Goal: Transaction & Acquisition: Purchase product/service

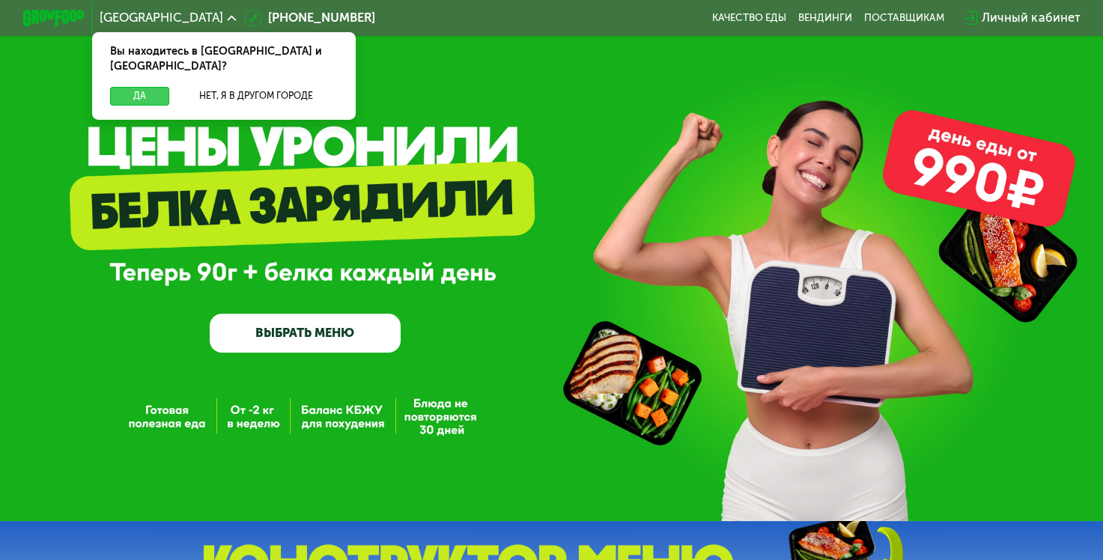
click at [138, 87] on button "Да" at bounding box center [139, 96] width 59 height 19
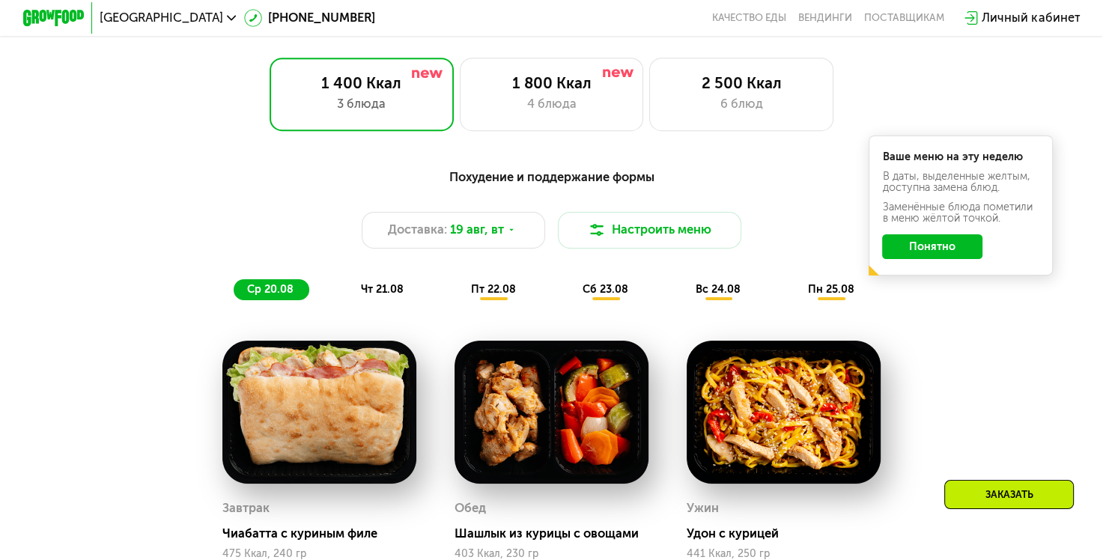
scroll to position [749, 0]
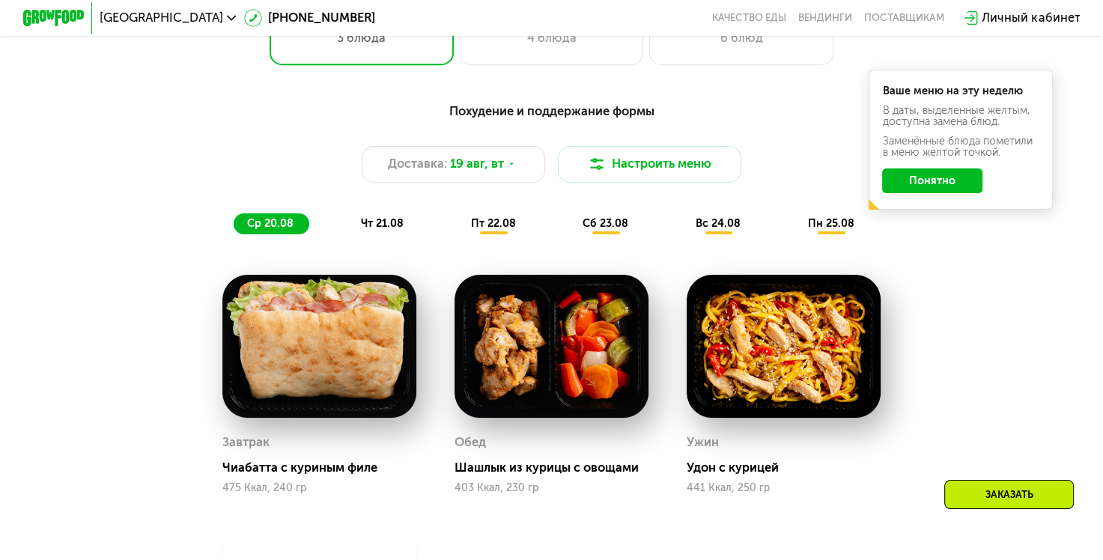
click at [950, 193] on button "Понятно" at bounding box center [932, 181] width 100 height 25
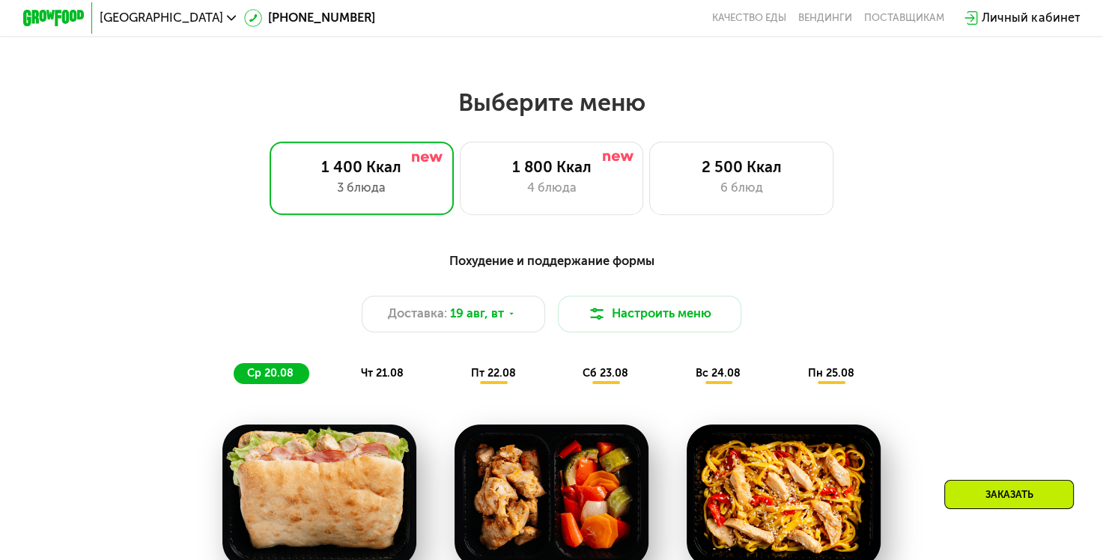
scroll to position [629, 0]
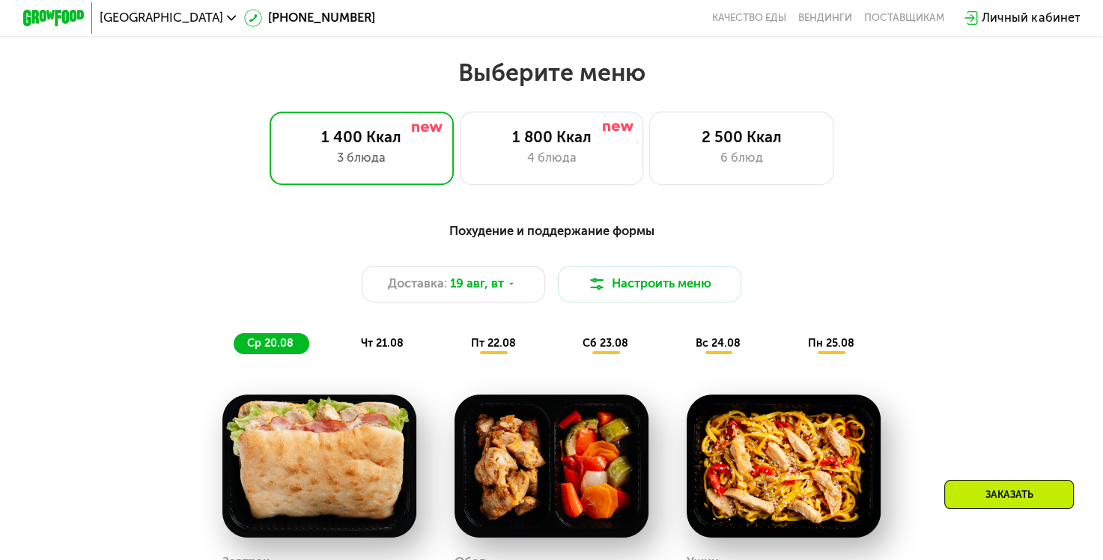
click at [377, 350] on span "чт 21.08" at bounding box center [382, 343] width 43 height 13
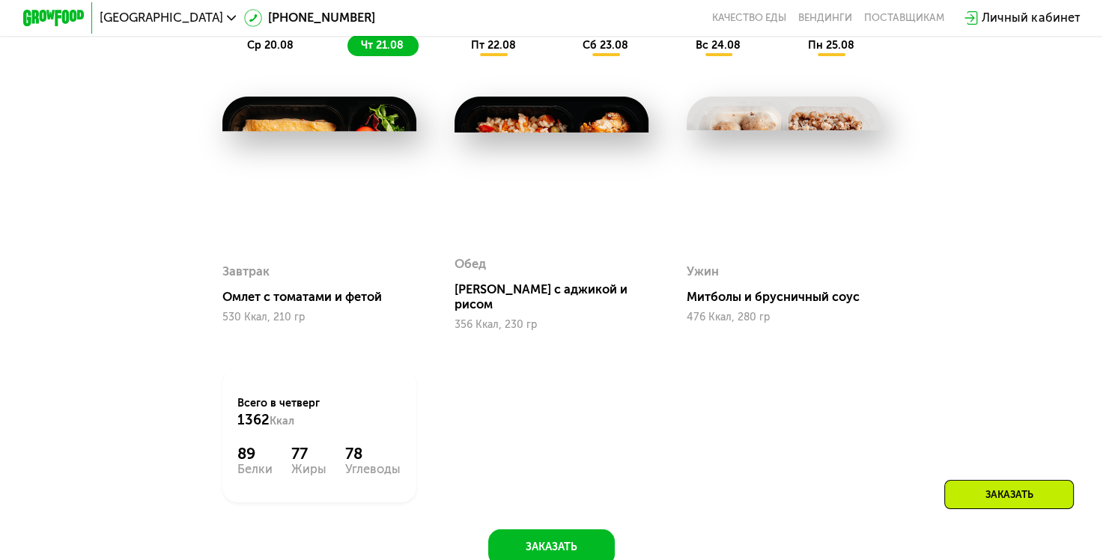
scroll to position [929, 0]
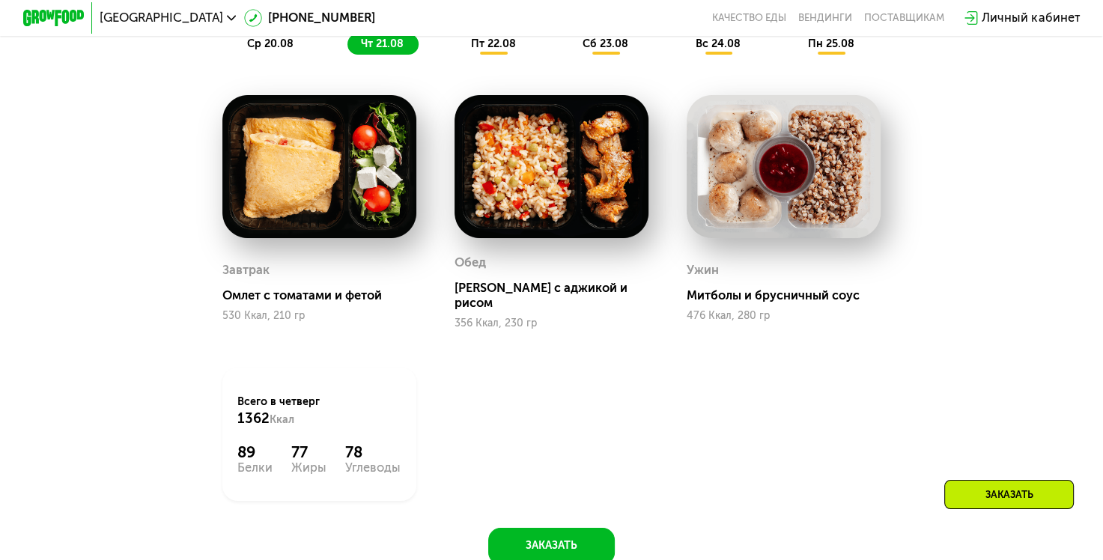
click at [491, 50] on span "пт 22.08" at bounding box center [493, 43] width 45 height 13
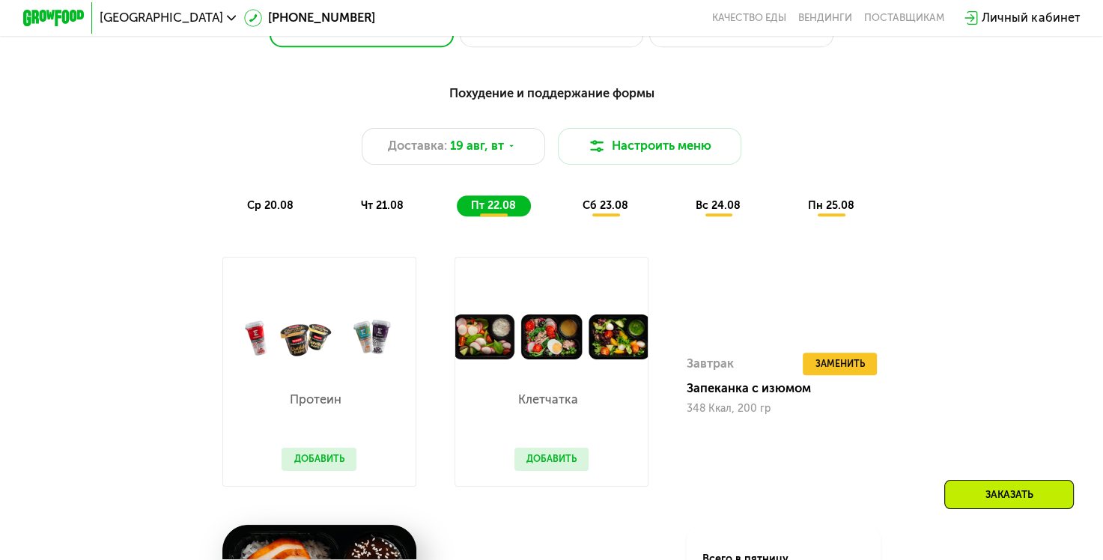
scroll to position [749, 0]
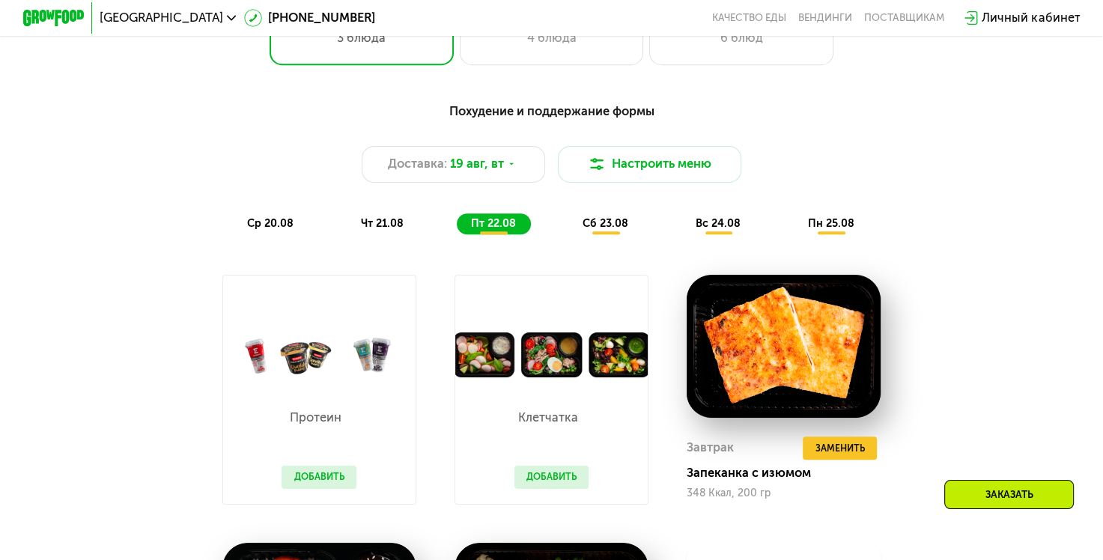
click at [607, 230] on span "сб 23.08" at bounding box center [606, 223] width 46 height 13
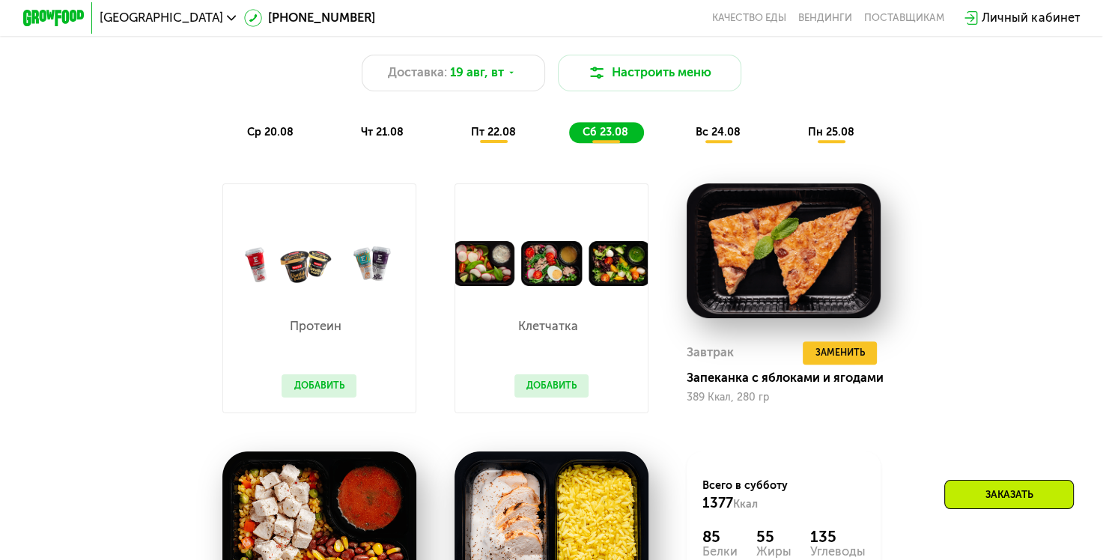
scroll to position [839, 0]
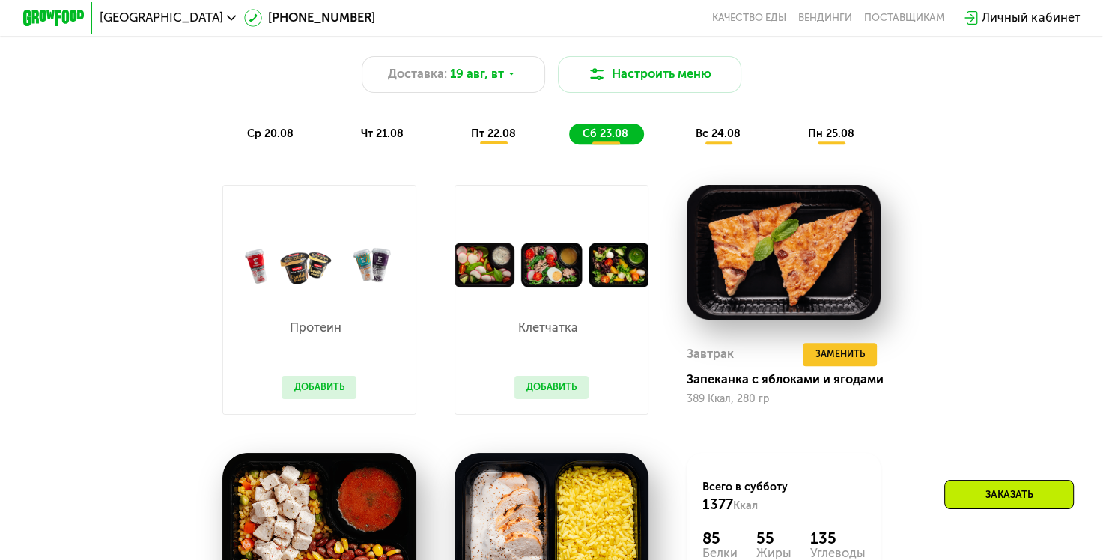
click at [715, 140] on span "вс 24.08" at bounding box center [718, 133] width 45 height 13
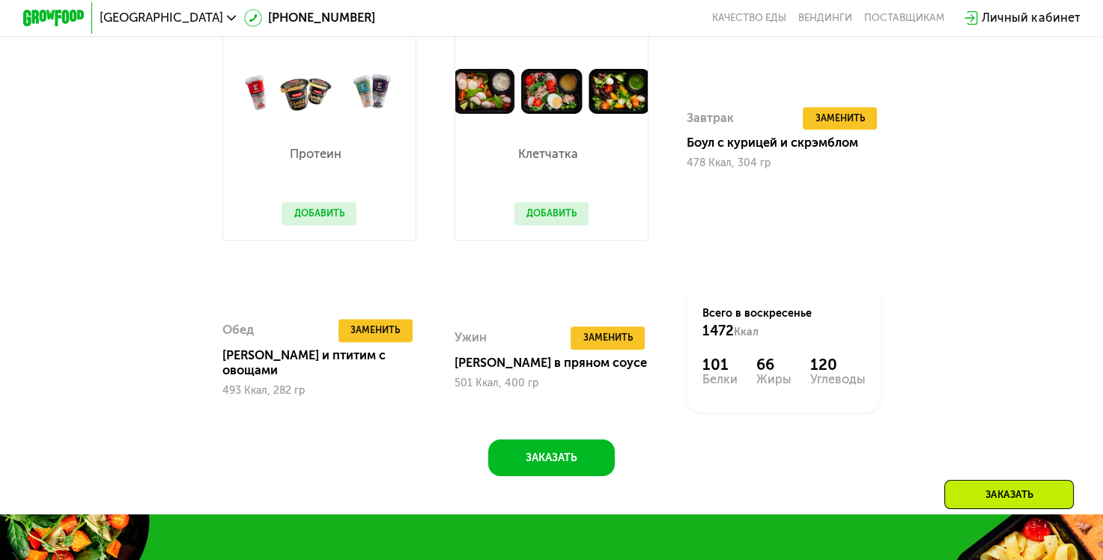
scroll to position [1019, 0]
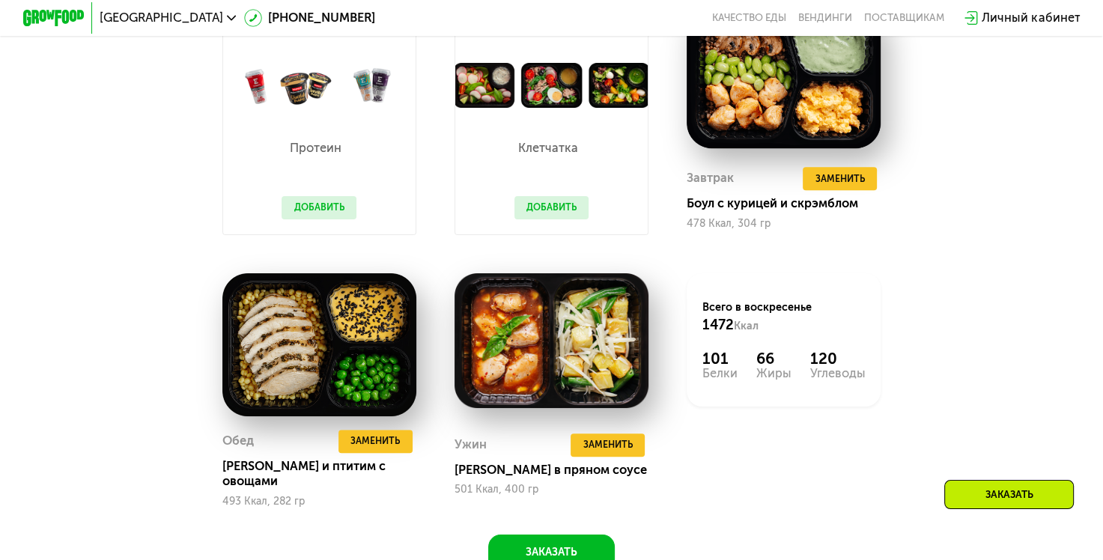
click at [543, 219] on button "Добавить" at bounding box center [552, 207] width 75 height 23
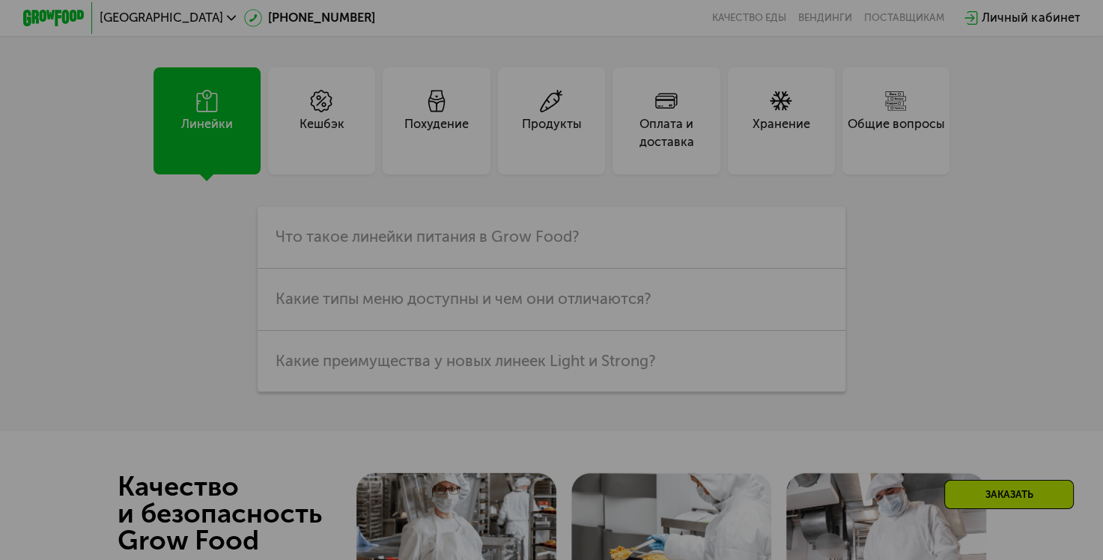
scroll to position [3903, 0]
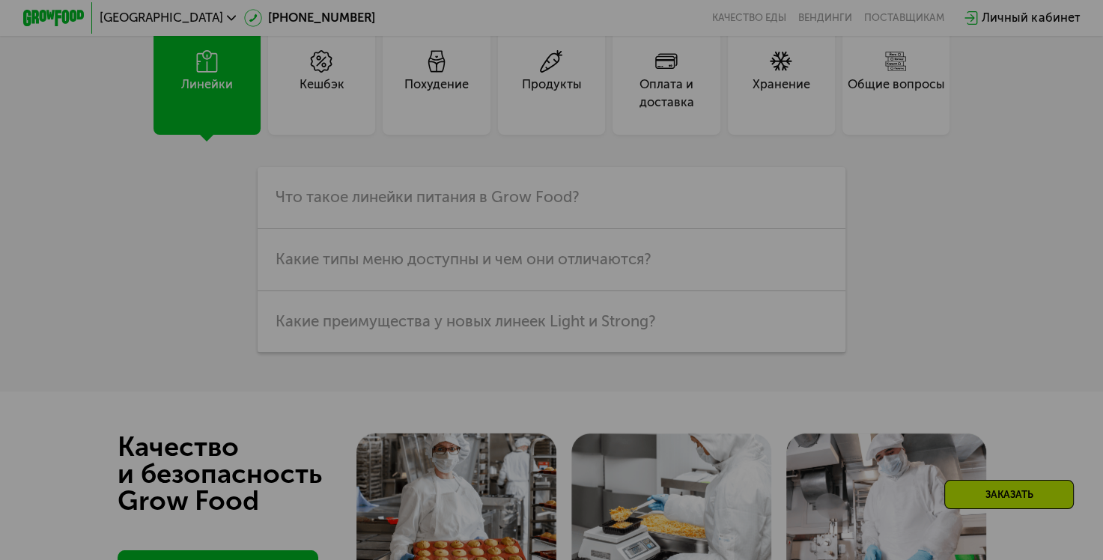
click at [554, 102] on div at bounding box center [551, 280] width 1103 height 560
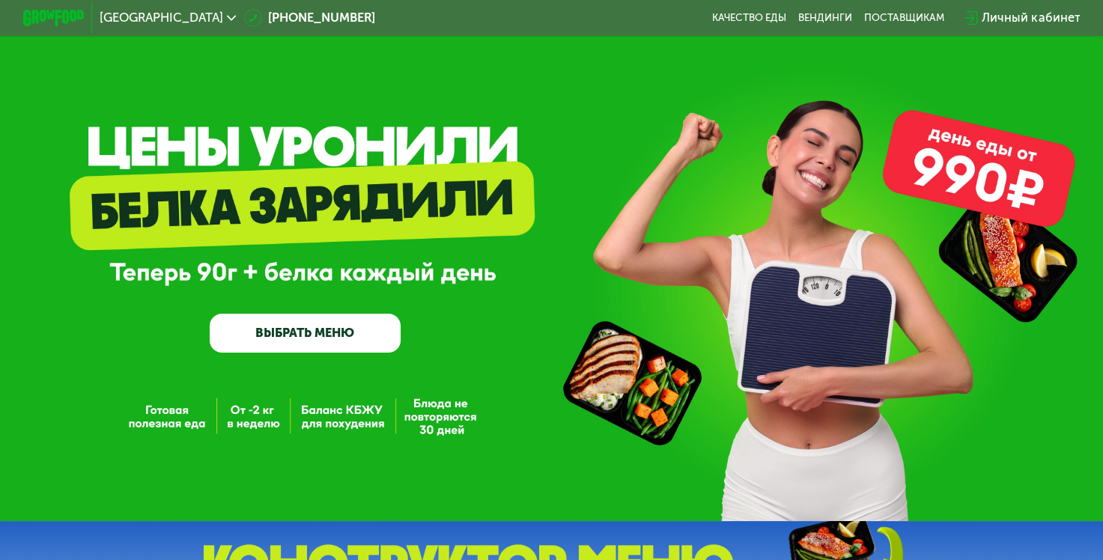
click at [327, 338] on link "ВЫБРАТЬ МЕНЮ" at bounding box center [305, 333] width 191 height 38
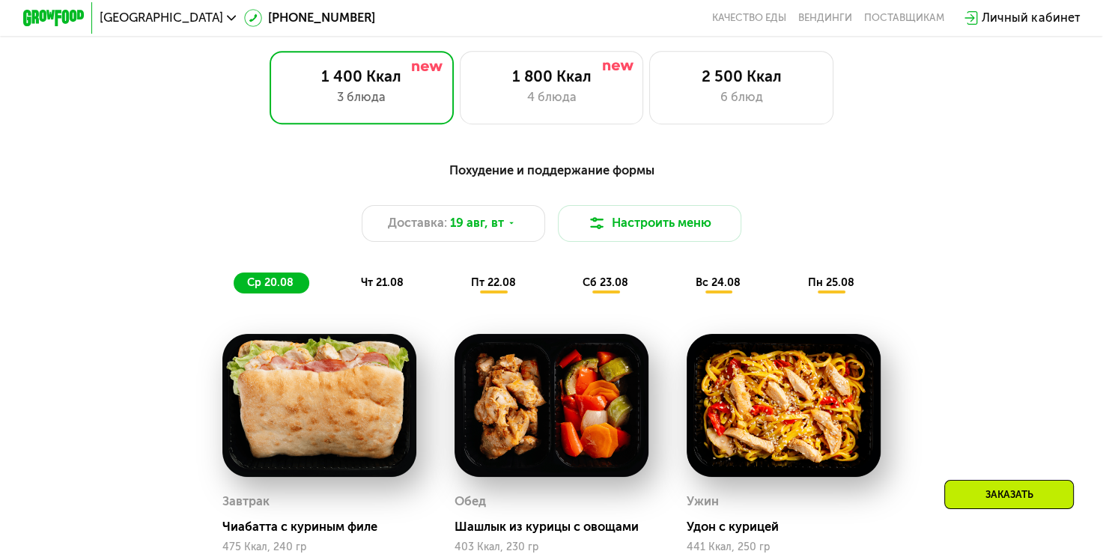
scroll to position [686, 0]
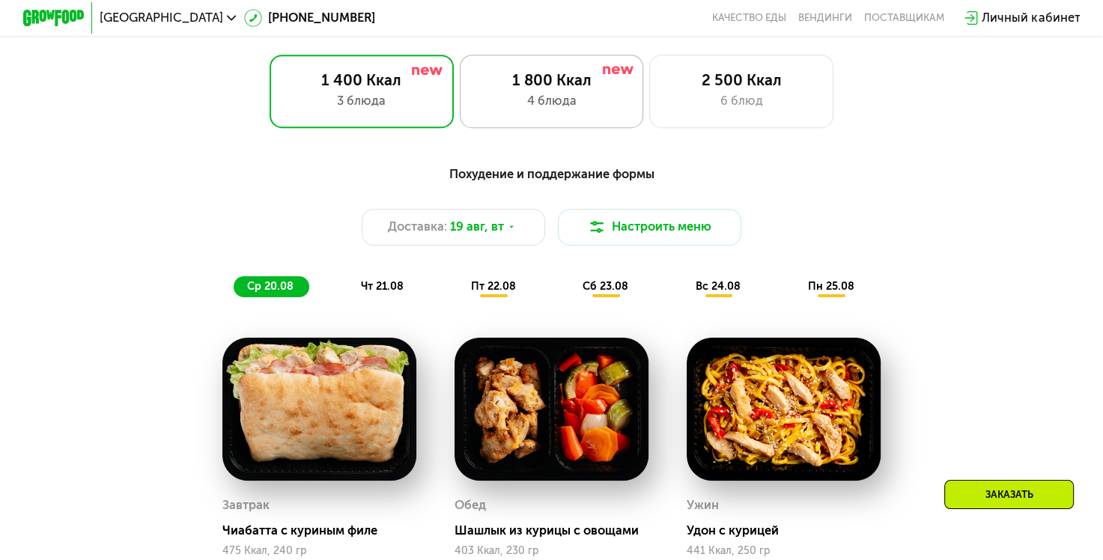
click at [531, 88] on div "1 800 Ккал" at bounding box center [552, 80] width 152 height 19
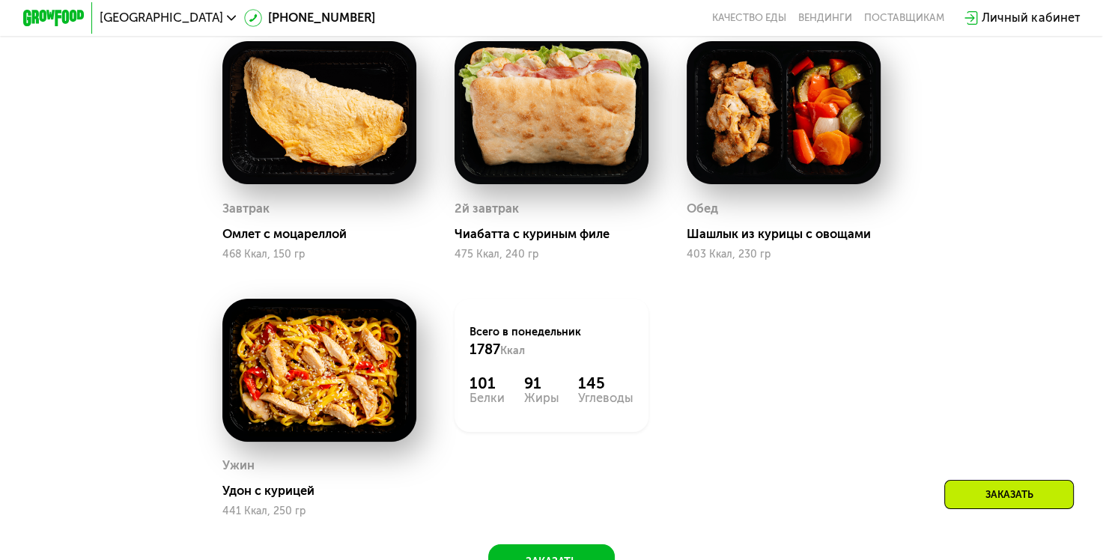
scroll to position [986, 0]
